Goal: Task Accomplishment & Management: Use online tool/utility

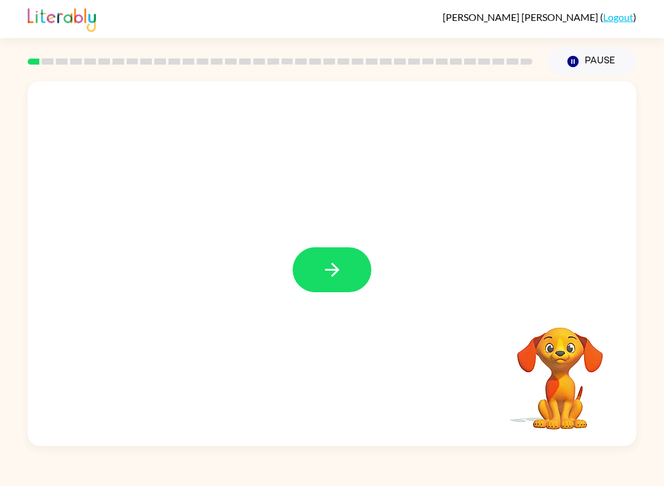
click at [342, 271] on icon "button" at bounding box center [333, 270] width 22 height 22
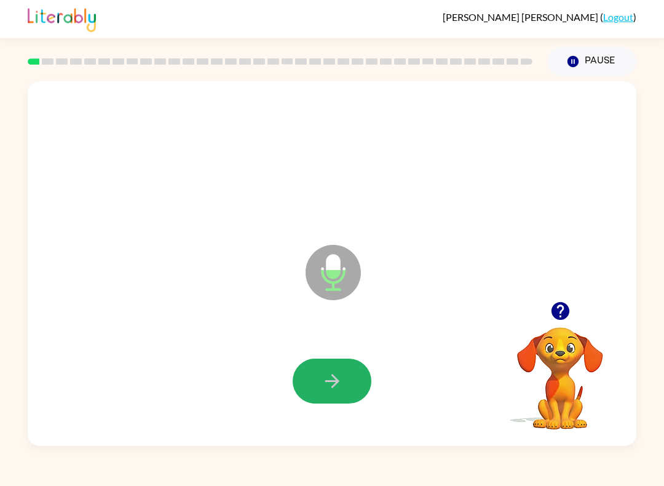
click at [349, 398] on button "button" at bounding box center [332, 380] width 79 height 45
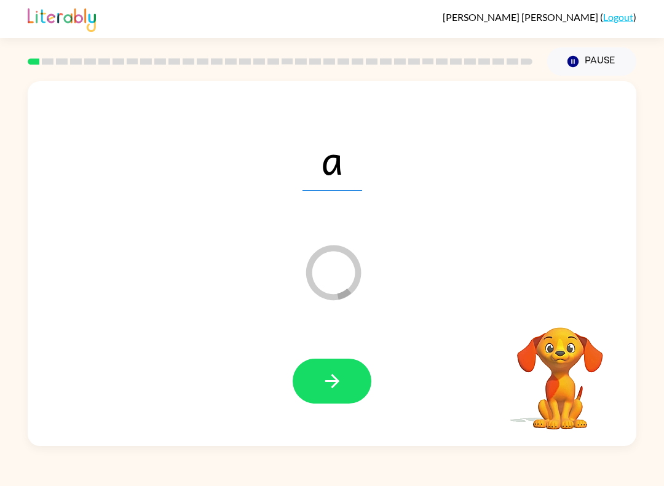
click at [353, 384] on button "button" at bounding box center [332, 380] width 79 height 45
click at [353, 371] on div at bounding box center [332, 380] width 79 height 45
click at [356, 391] on div at bounding box center [332, 380] width 79 height 45
click at [345, 369] on div at bounding box center [332, 380] width 79 height 45
click at [646, 6] on div "[PERSON_NAME] ( Logout )" at bounding box center [332, 19] width 664 height 38
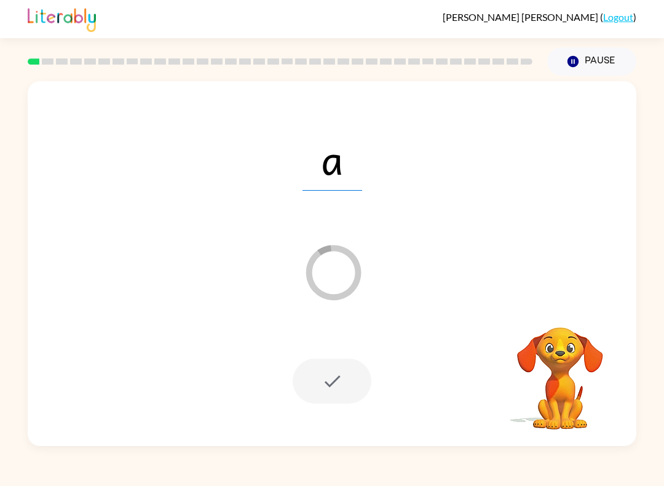
click at [606, 73] on button "Pause Pause" at bounding box center [591, 61] width 89 height 28
click at [614, 65] on button "Pause Pause" at bounding box center [591, 61] width 89 height 28
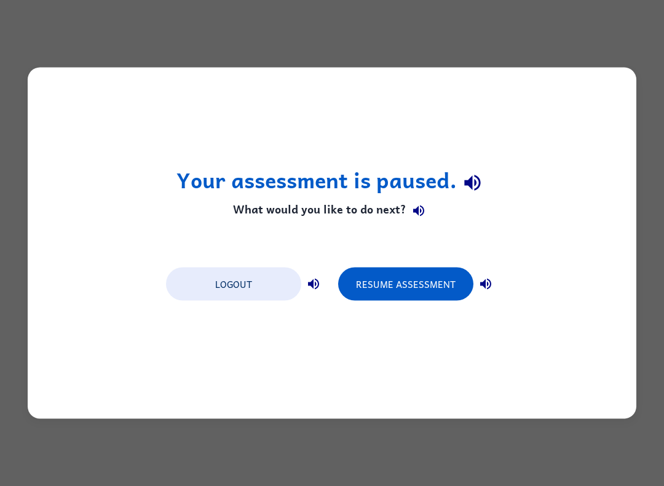
click at [367, 299] on button "Resume Assessment" at bounding box center [405, 283] width 135 height 33
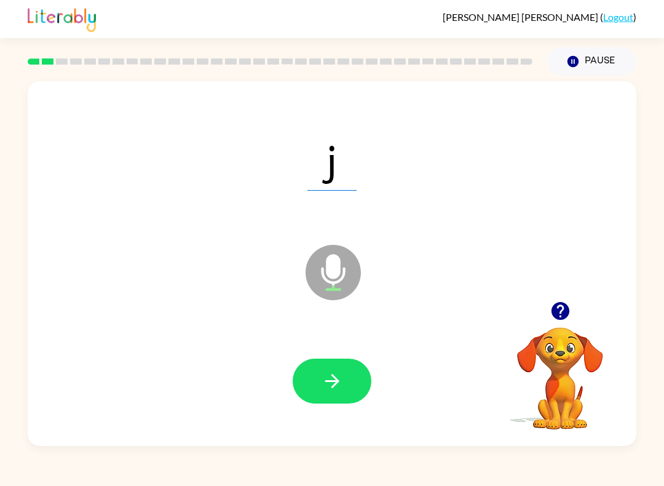
click at [352, 382] on button "button" at bounding box center [332, 380] width 79 height 45
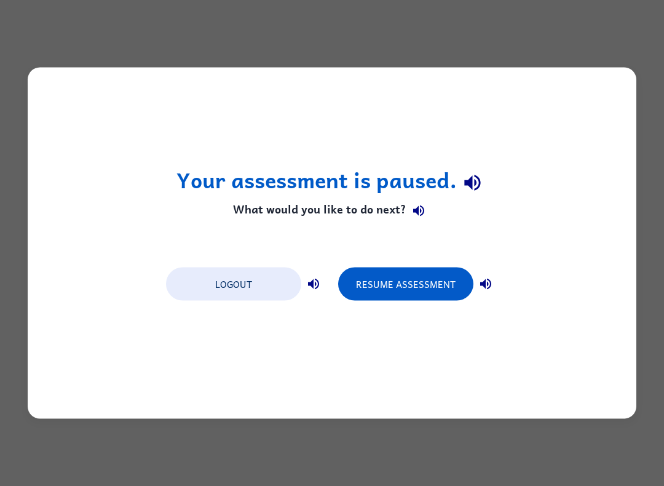
click at [381, 296] on button "Resume Assessment" at bounding box center [405, 283] width 135 height 33
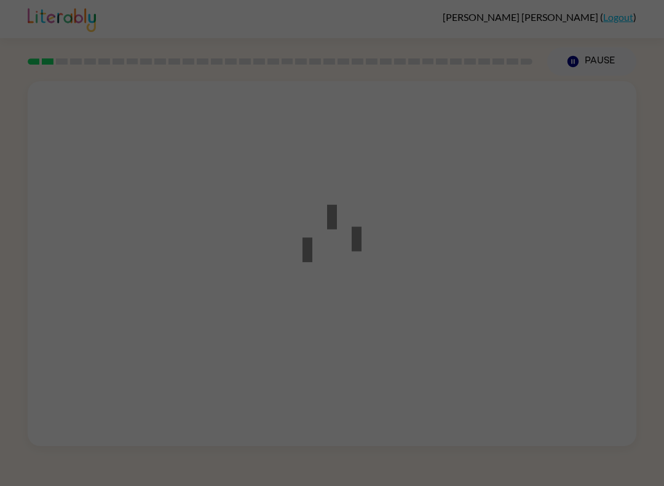
click at [407, 279] on div at bounding box center [332, 243] width 664 height 486
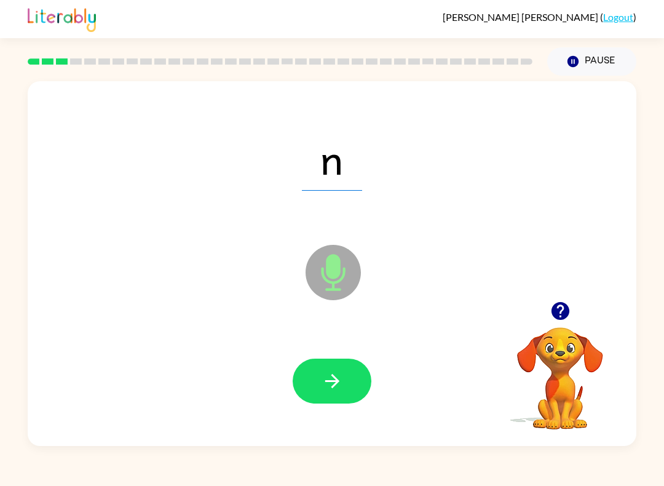
click at [338, 385] on icon "button" at bounding box center [333, 381] width 22 height 22
click at [331, 387] on icon "button" at bounding box center [332, 381] width 14 height 14
click at [344, 385] on button "button" at bounding box center [332, 380] width 79 height 45
click at [347, 389] on button "button" at bounding box center [332, 380] width 79 height 45
click at [338, 375] on icon "button" at bounding box center [333, 381] width 22 height 22
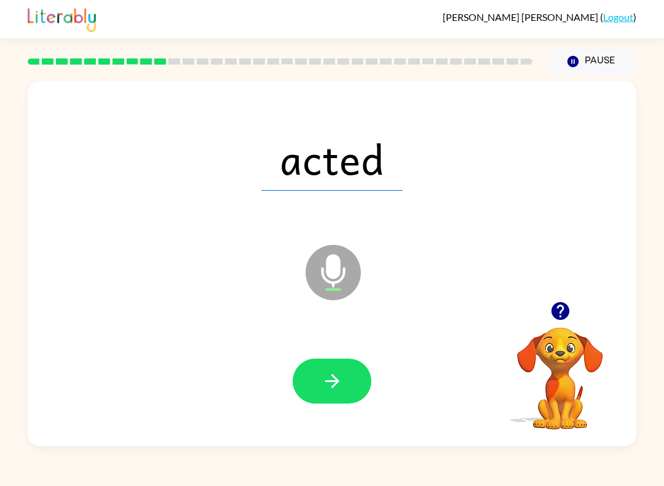
click at [350, 347] on div at bounding box center [332, 380] width 584 height 105
click at [335, 396] on button "button" at bounding box center [332, 380] width 79 height 45
click at [336, 391] on icon "button" at bounding box center [333, 381] width 22 height 22
click at [349, 390] on button "button" at bounding box center [332, 380] width 79 height 45
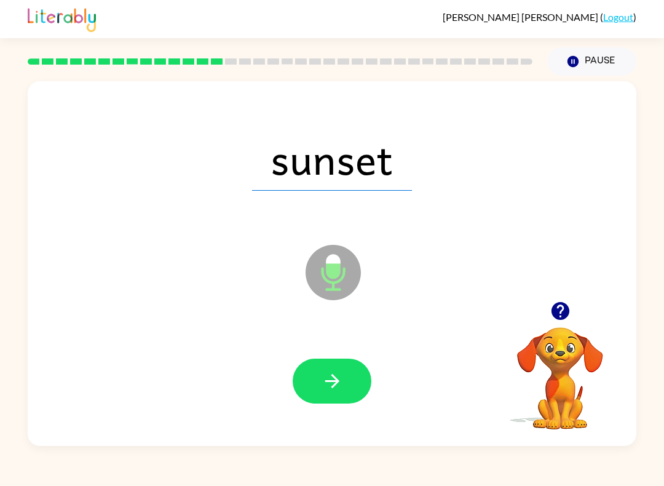
click at [328, 392] on icon "button" at bounding box center [333, 381] width 22 height 22
click at [342, 396] on button "button" at bounding box center [332, 380] width 79 height 45
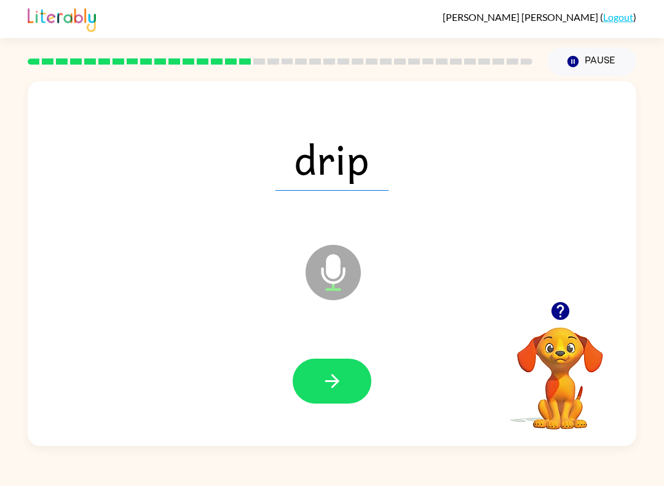
click at [347, 389] on button "button" at bounding box center [332, 380] width 79 height 45
click at [353, 389] on button "button" at bounding box center [332, 380] width 79 height 45
click at [355, 372] on button "button" at bounding box center [332, 380] width 79 height 45
click at [350, 375] on button "button" at bounding box center [332, 380] width 79 height 45
click at [361, 376] on button "button" at bounding box center [332, 380] width 79 height 45
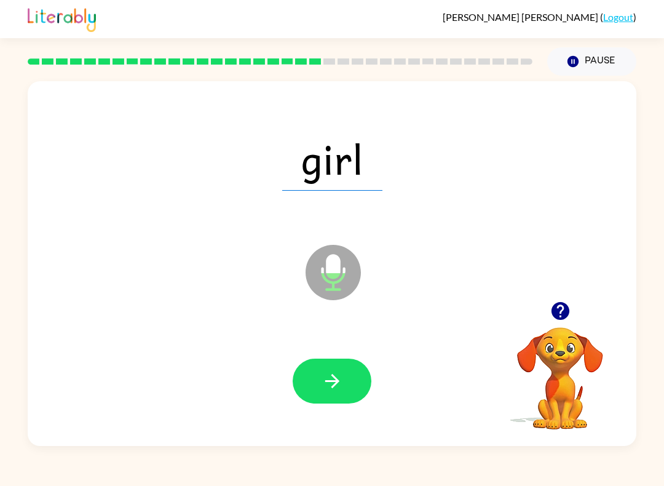
click at [351, 376] on button "button" at bounding box center [332, 380] width 79 height 45
click at [358, 376] on button "button" at bounding box center [332, 380] width 79 height 45
click at [351, 395] on button "button" at bounding box center [332, 380] width 79 height 45
click at [314, 390] on button "button" at bounding box center [332, 380] width 79 height 45
click at [309, 380] on button "button" at bounding box center [332, 380] width 79 height 45
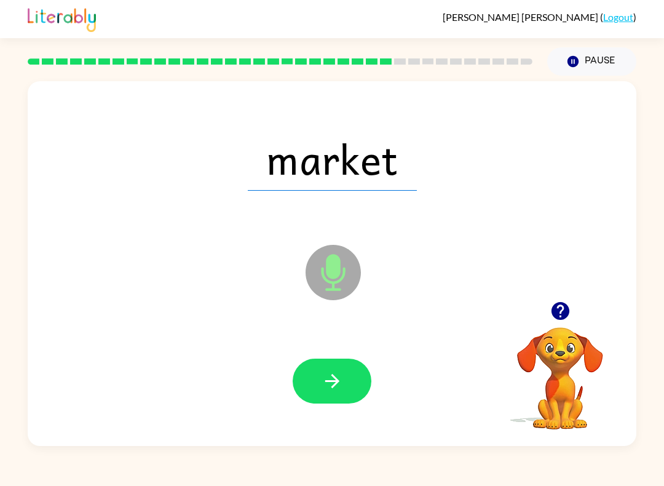
click at [323, 387] on icon "button" at bounding box center [333, 381] width 22 height 22
click at [335, 391] on icon "button" at bounding box center [333, 381] width 22 height 22
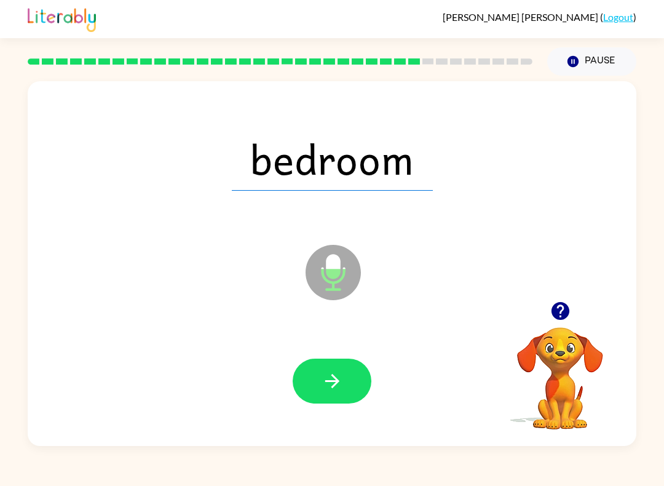
click at [339, 385] on icon "button" at bounding box center [333, 381] width 22 height 22
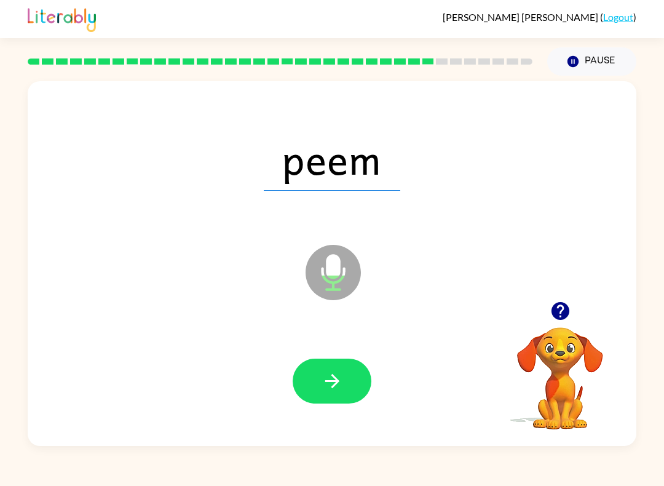
click at [351, 416] on div at bounding box center [332, 380] width 584 height 105
click at [334, 395] on button "button" at bounding box center [332, 380] width 79 height 45
click at [340, 410] on div at bounding box center [332, 380] width 584 height 105
click at [344, 386] on button "button" at bounding box center [332, 380] width 79 height 45
click at [336, 387] on icon "button" at bounding box center [333, 381] width 22 height 22
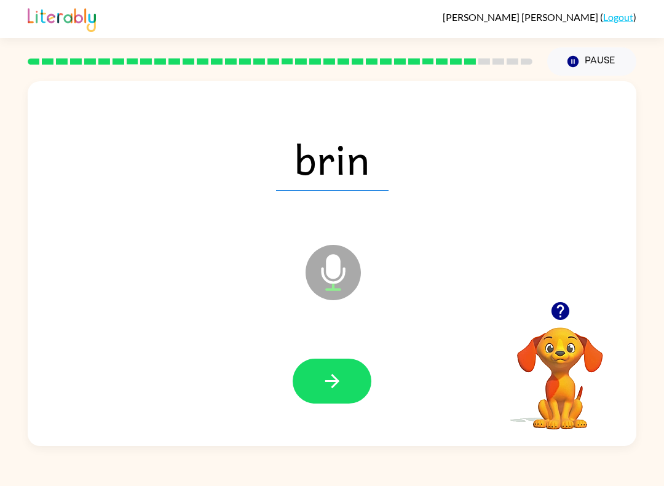
click at [355, 389] on button "button" at bounding box center [332, 380] width 79 height 45
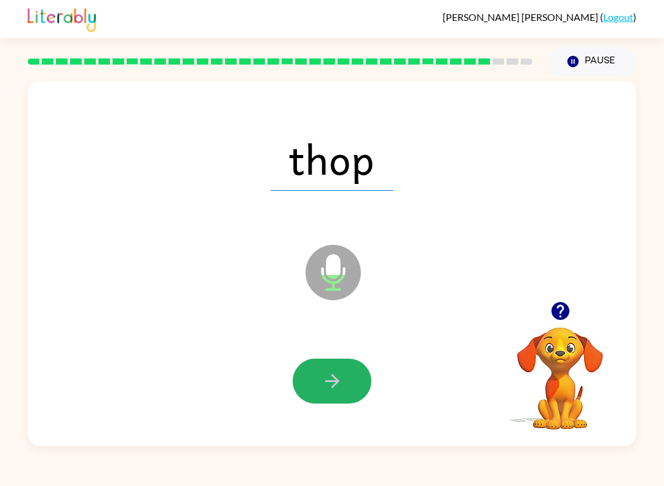
click at [337, 395] on button "button" at bounding box center [332, 380] width 79 height 45
click at [338, 387] on icon "button" at bounding box center [333, 381] width 22 height 22
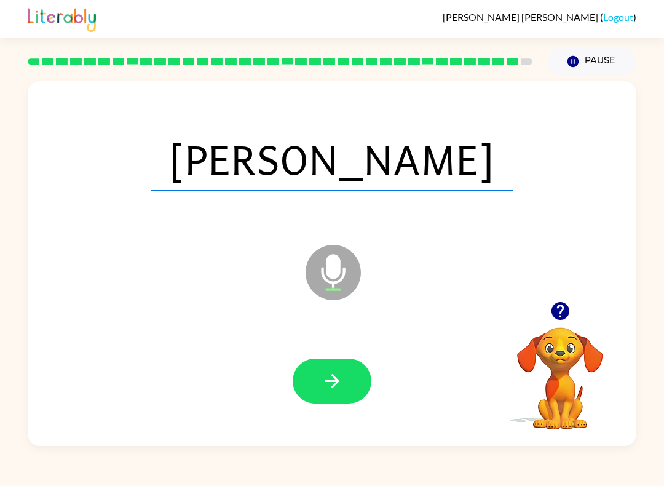
click at [346, 391] on button "button" at bounding box center [332, 380] width 79 height 45
